Goal: Check status

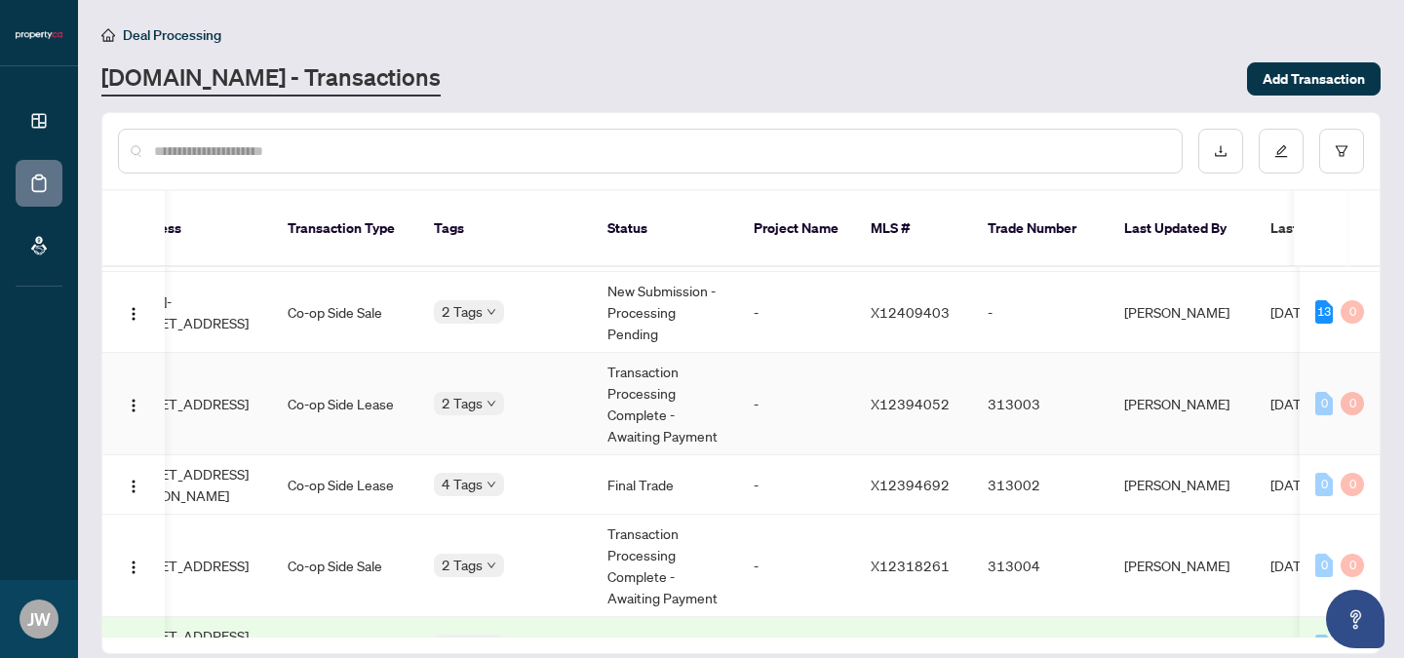
scroll to position [0, 295]
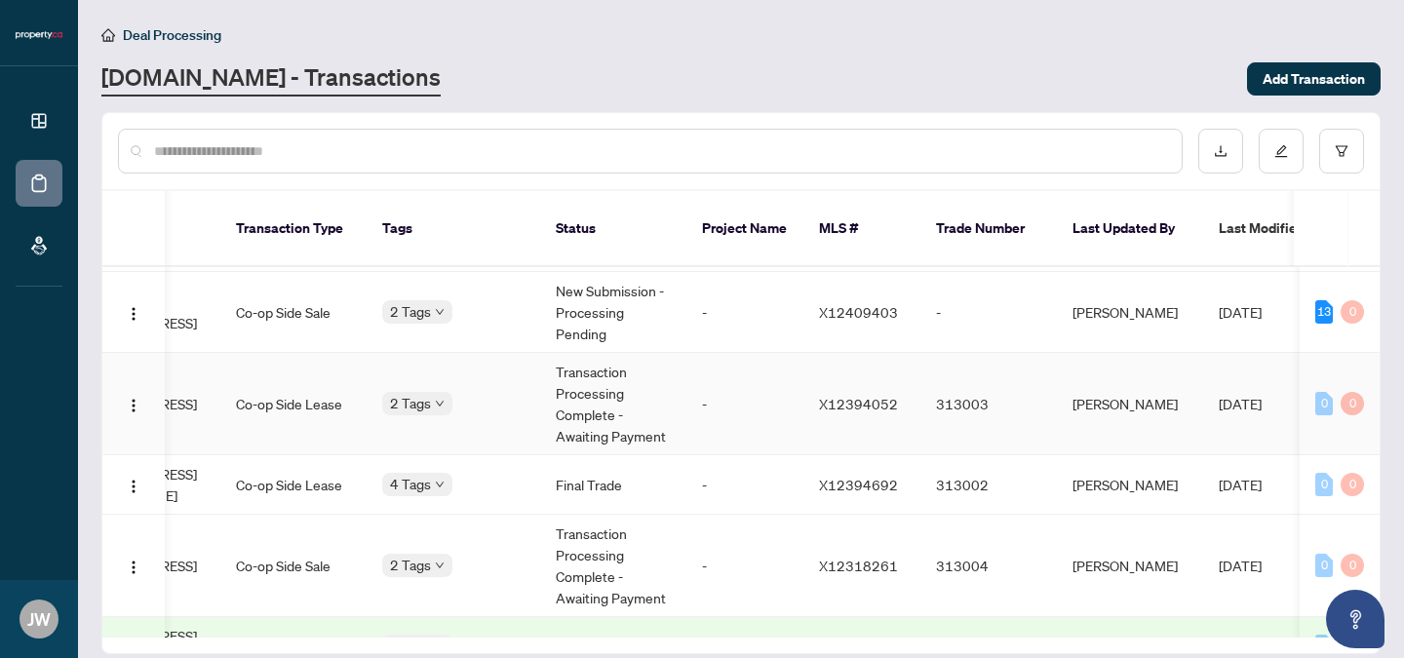
drag, startPoint x: 1373, startPoint y: 440, endPoint x: 1368, endPoint y: 406, distance: 34.5
click at [1368, 406] on td "0 0" at bounding box center [1340, 404] width 80 height 102
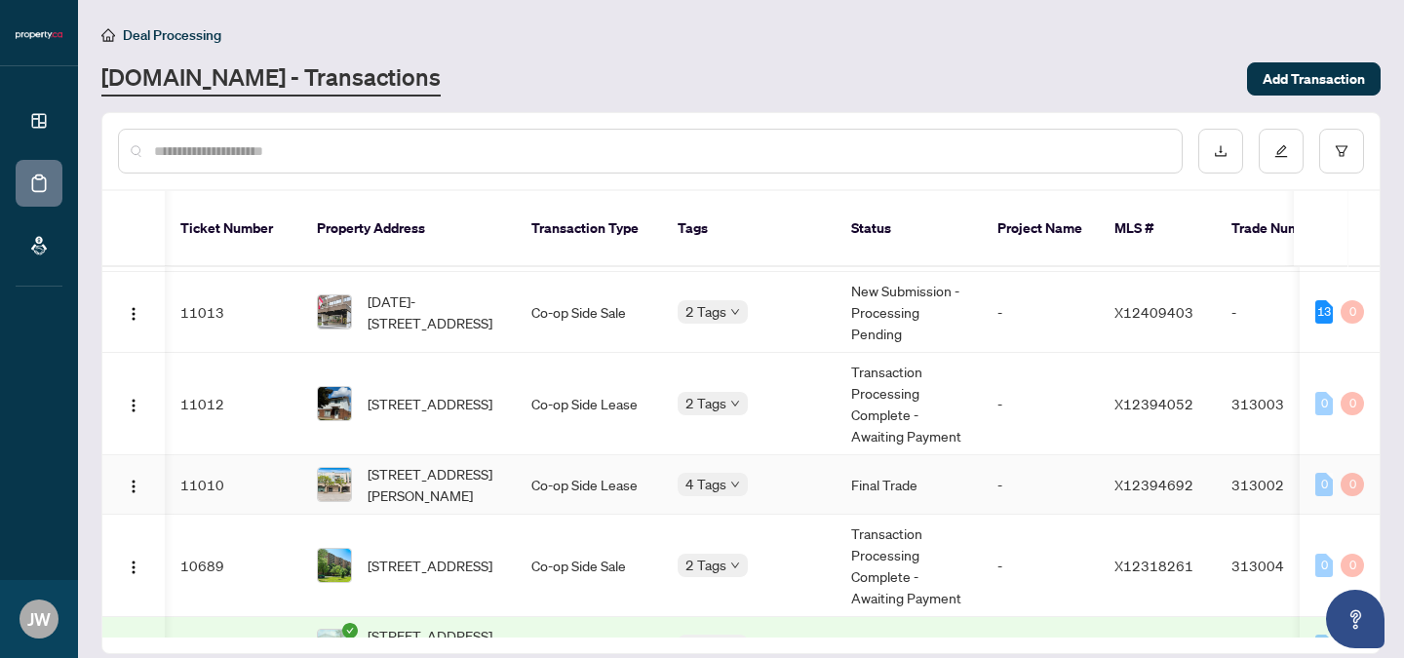
scroll to position [0, 8]
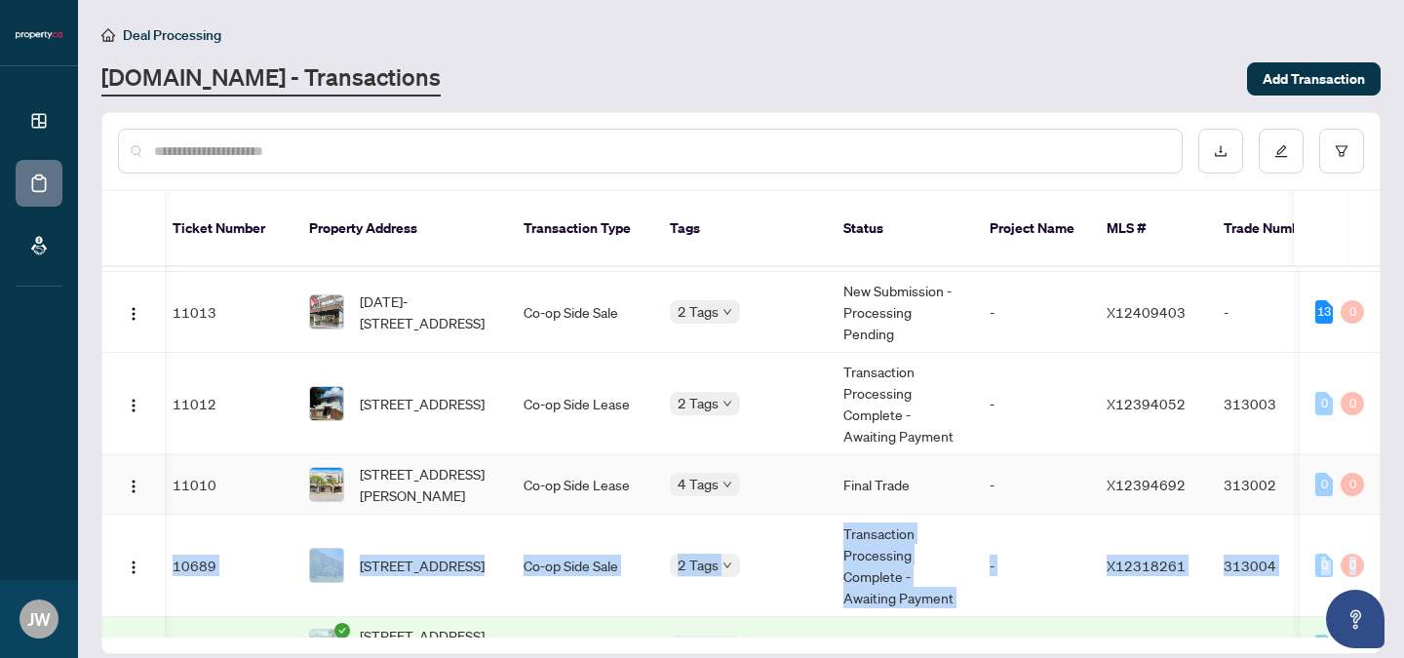
drag, startPoint x: 1373, startPoint y: 512, endPoint x: 1357, endPoint y: 447, distance: 66.2
click at [1357, 447] on tbody "Ticket Number Property Address Transaction Type Tags Status Project Name MLS # …" at bounding box center [1057, 316] width 1924 height 720
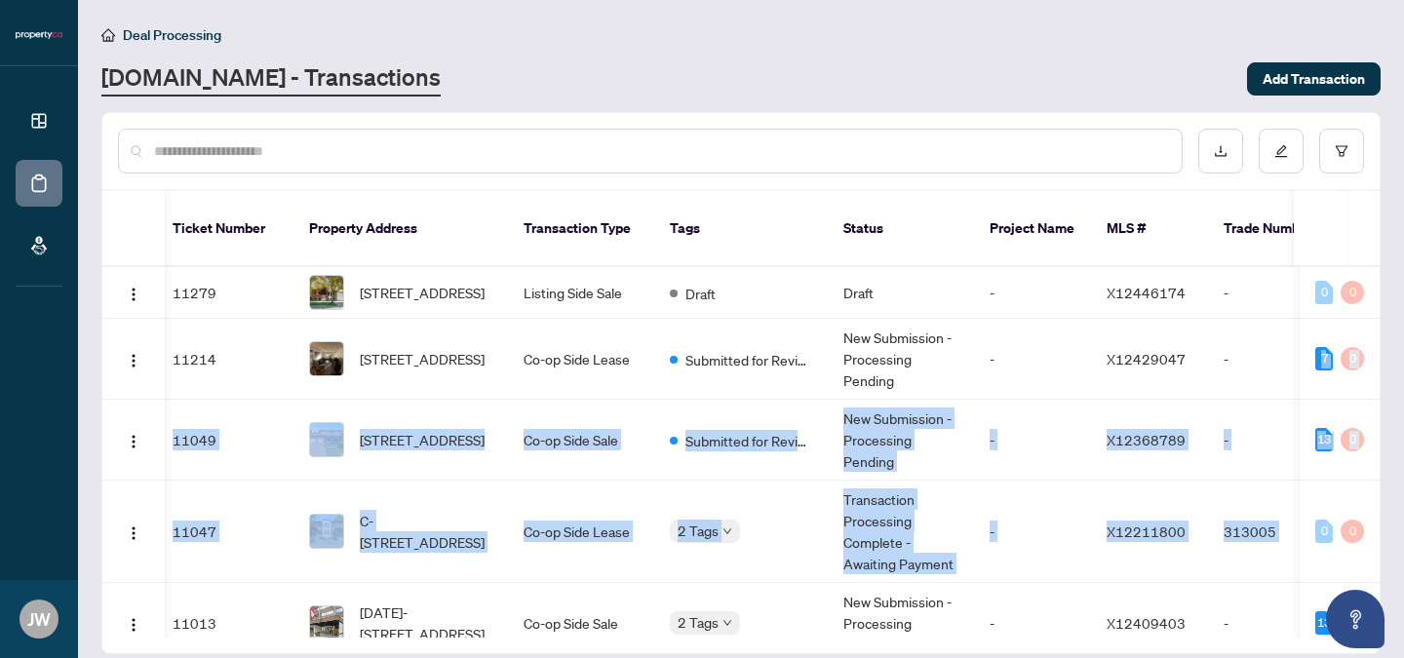
scroll to position [0, 431]
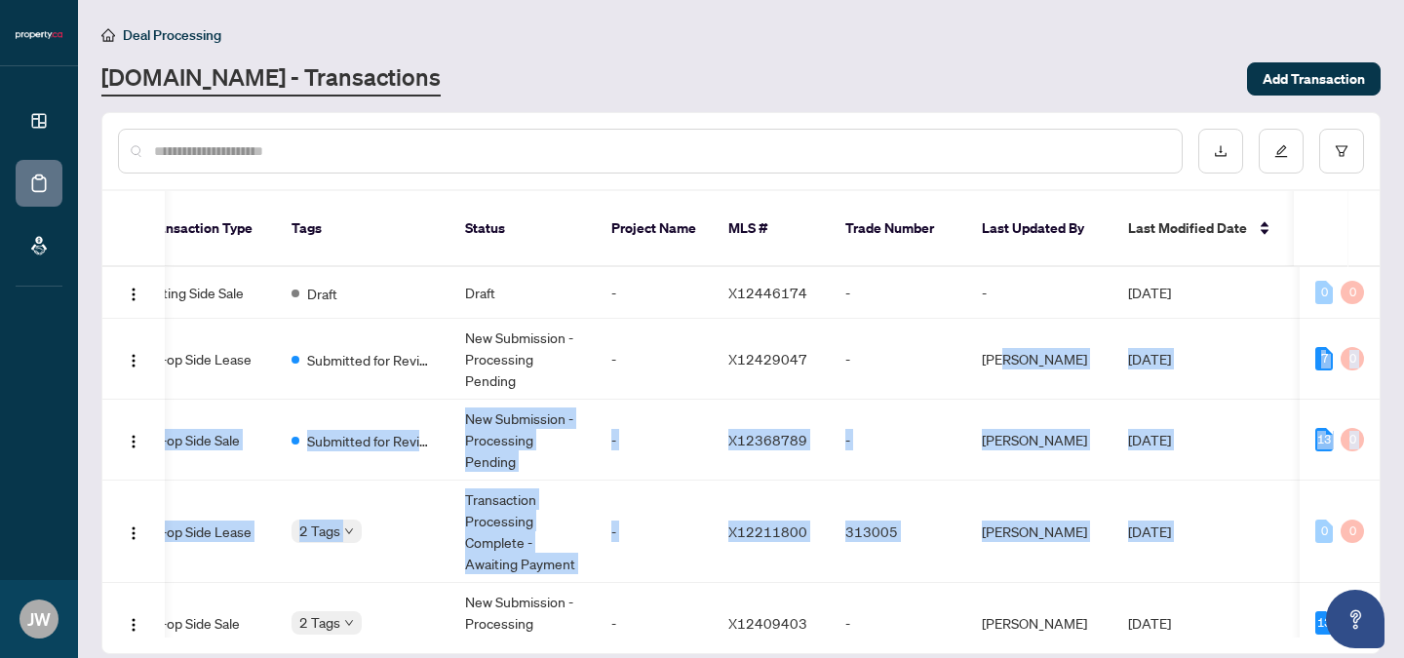
drag, startPoint x: 1379, startPoint y: 328, endPoint x: 1388, endPoint y: 469, distance: 141.6
click at [1388, 469] on main "Deal Processing [DOMAIN_NAME] - Transactions Add Transaction Ticket Number Prop…" at bounding box center [741, 329] width 1326 height 658
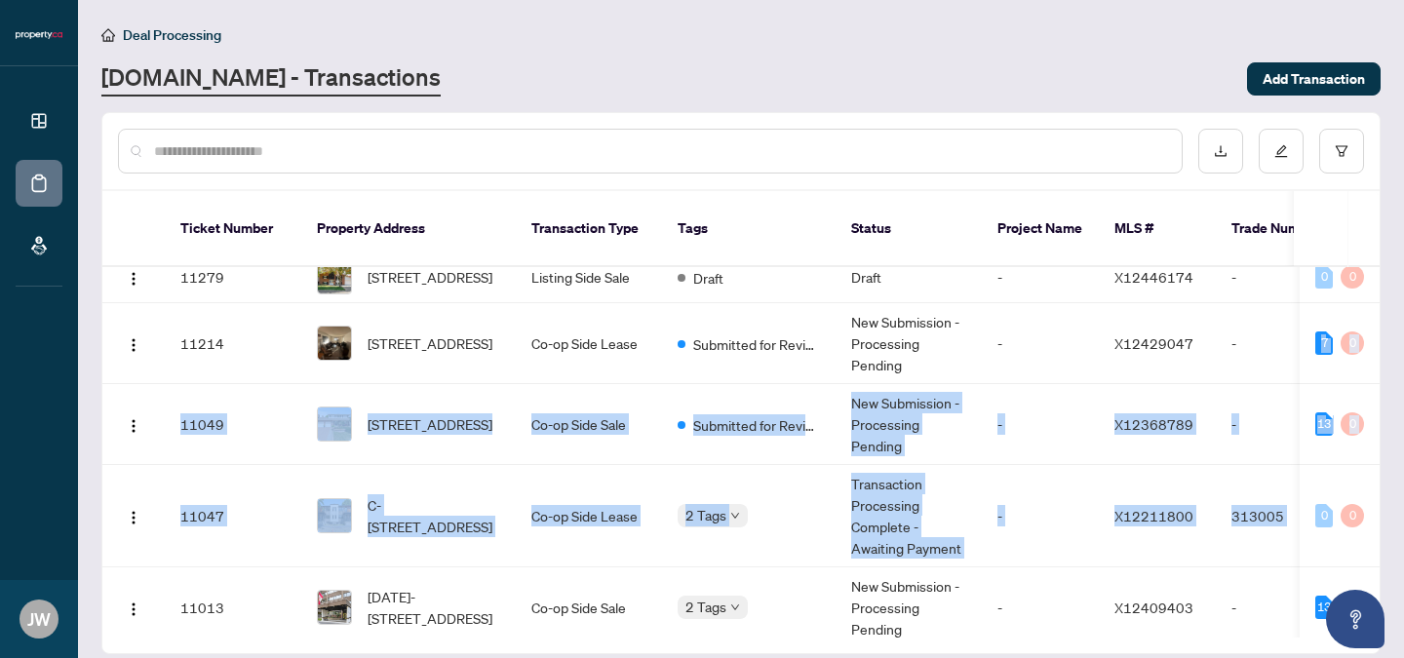
scroll to position [0, 0]
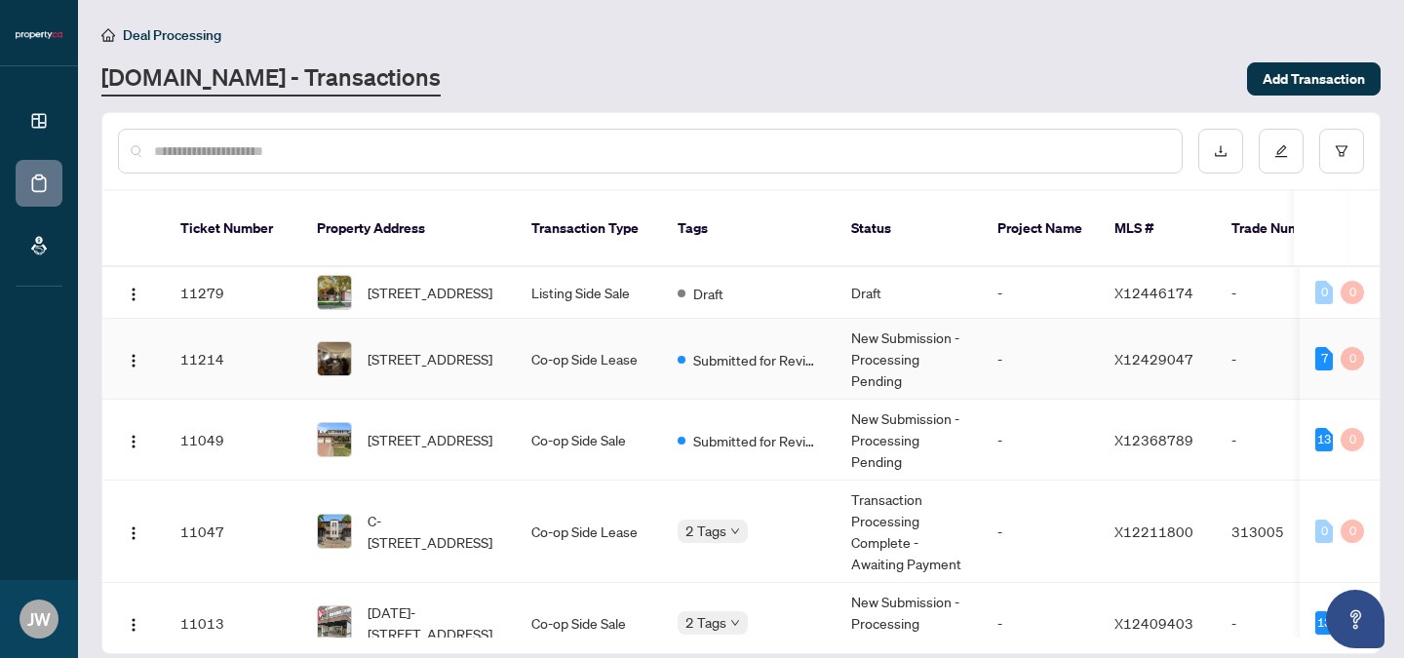
click at [1001, 356] on td "-" at bounding box center [1040, 359] width 117 height 81
